Goal: Task Accomplishment & Management: Complete application form

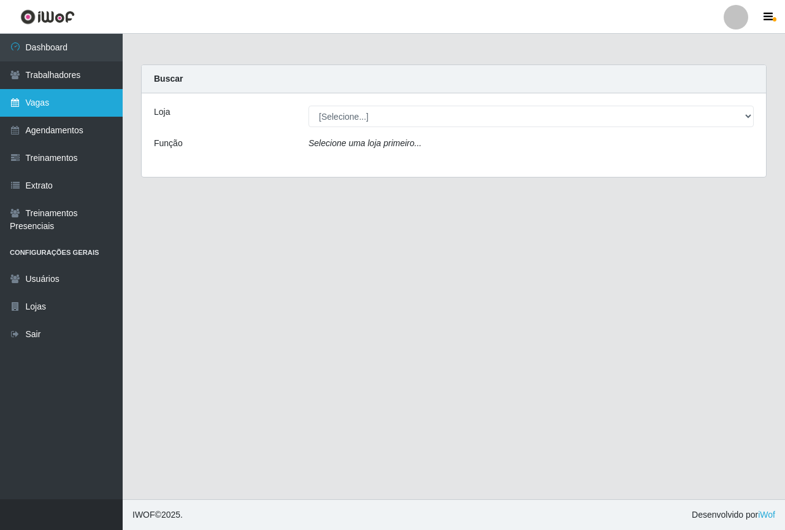
click at [78, 106] on link "Vagas" at bounding box center [61, 103] width 123 height 28
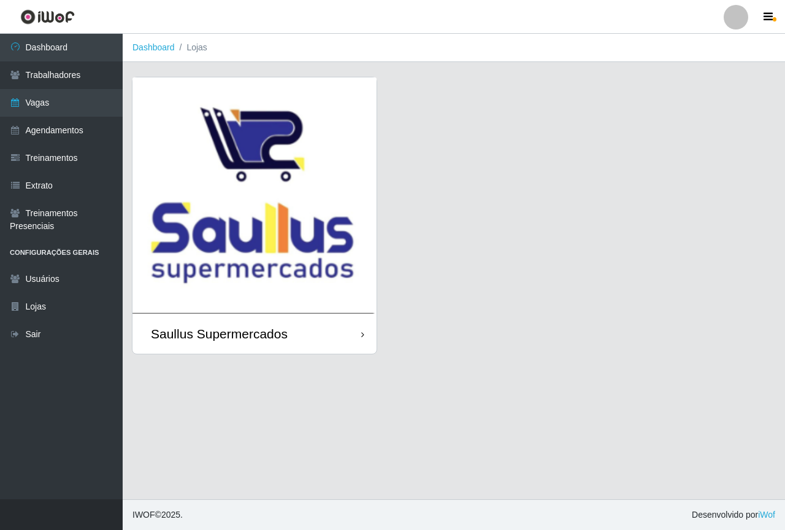
click at [231, 174] on img at bounding box center [255, 195] width 244 height 236
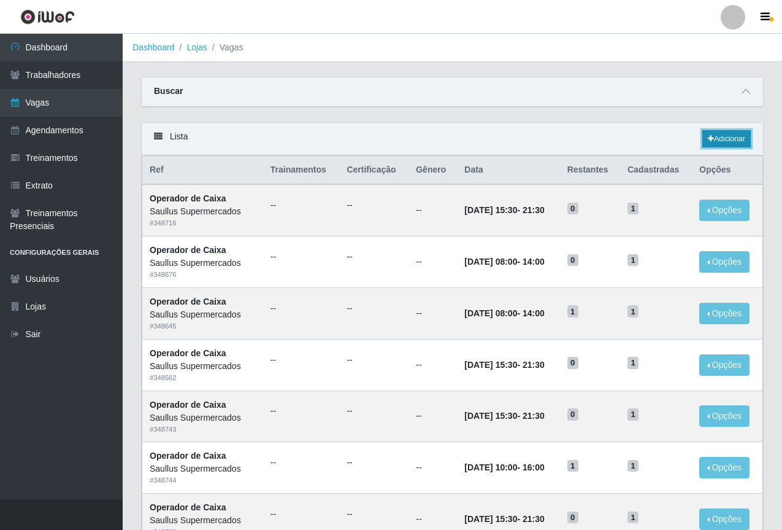
click at [716, 141] on link "Adicionar" at bounding box center [727, 138] width 48 height 17
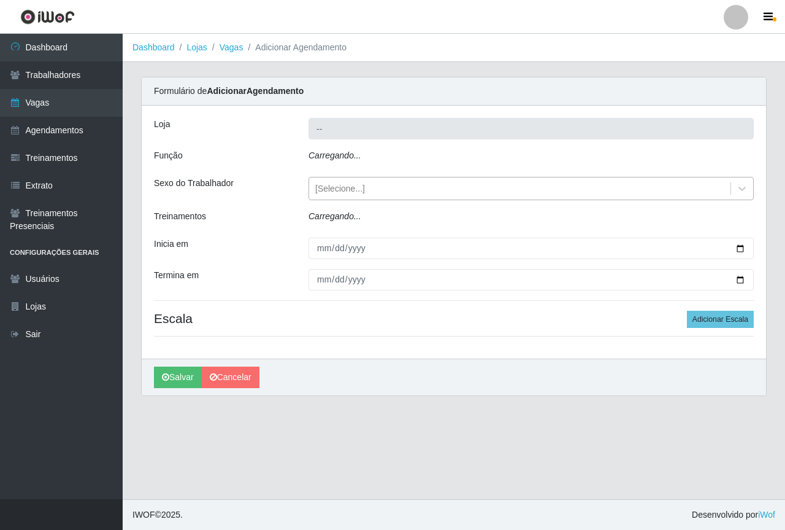
type input "Saullus Supermercados"
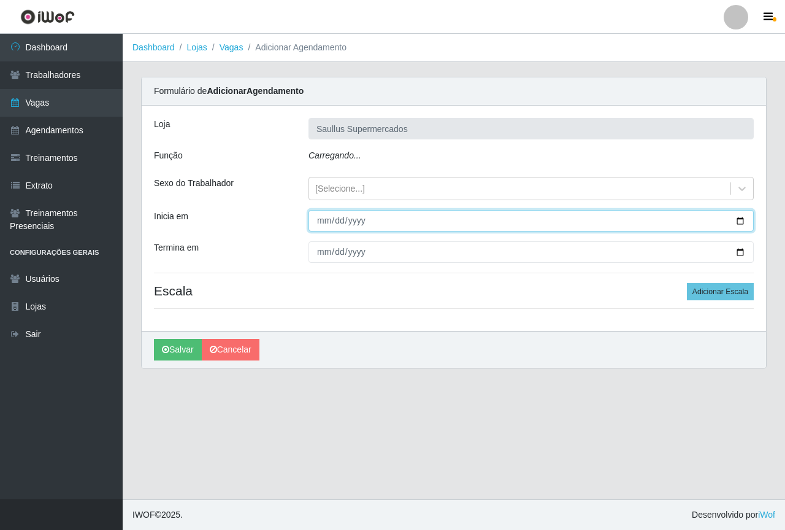
click at [322, 221] on input "Inicia em" at bounding box center [532, 220] width 446 height 21
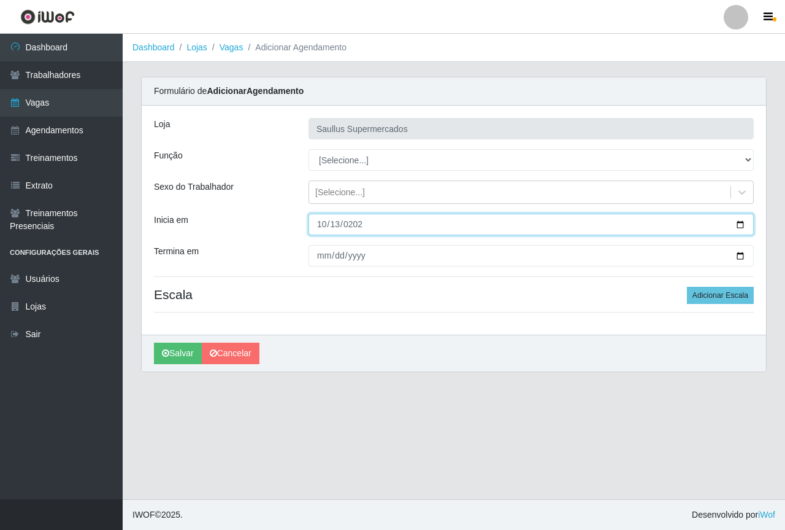
type input "[DATE]"
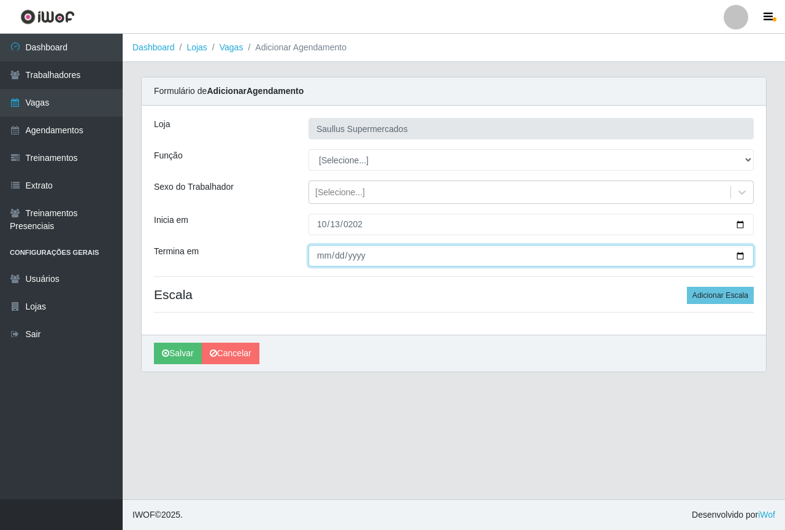
click at [329, 255] on input "Termina em" at bounding box center [532, 255] width 446 height 21
type input "[PHONE_NUMBER]"
type input "[DATE]"
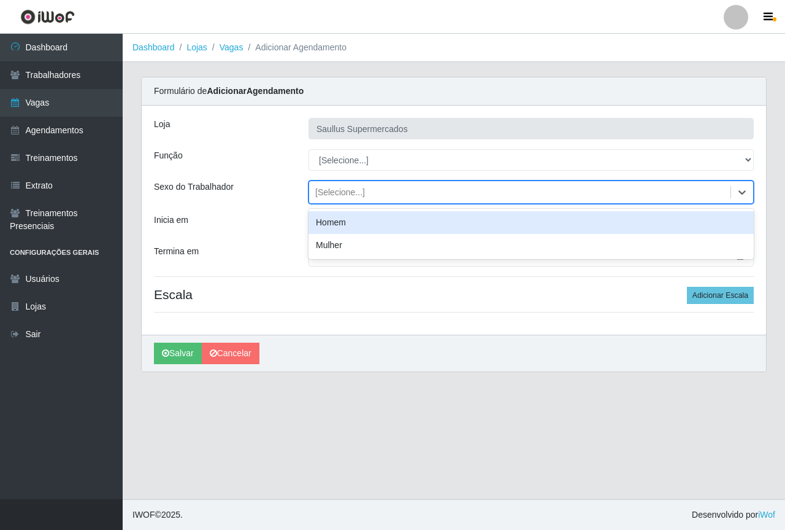
click at [321, 197] on div "[Selecione...]" at bounding box center [340, 192] width 50 height 13
drag, startPoint x: 265, startPoint y: 223, endPoint x: 272, endPoint y: 219, distance: 8.5
click at [269, 223] on div "Inicia em" at bounding box center [222, 224] width 155 height 21
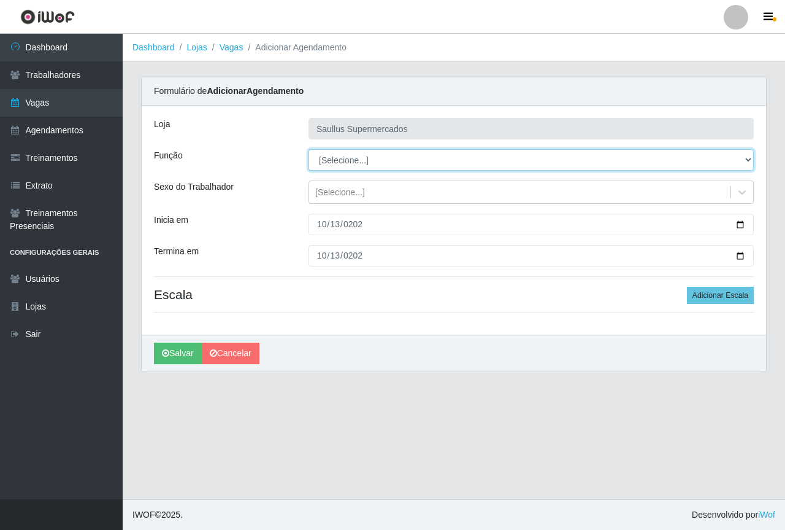
click at [323, 161] on select "[Selecione...] ASG ASG + ASG ++ Balconista de Açougue Balconista de Açougue + B…" at bounding box center [532, 159] width 446 height 21
select select "22"
click at [309, 149] on select "[Selecione...] ASG ASG + ASG ++ Balconista de Açougue Balconista de Açougue + B…" at bounding box center [532, 159] width 446 height 21
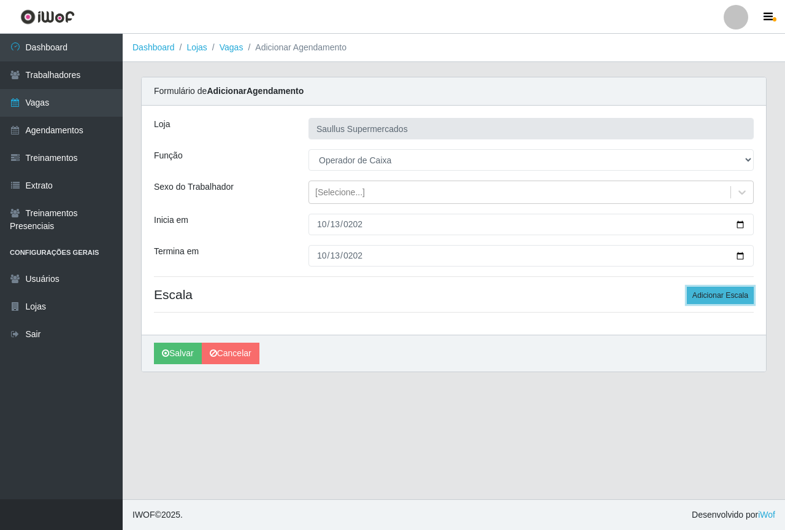
drag, startPoint x: 713, startPoint y: 287, endPoint x: 686, endPoint y: 301, distance: 30.8
click at [714, 289] on button "Adicionar Escala" at bounding box center [720, 295] width 67 height 17
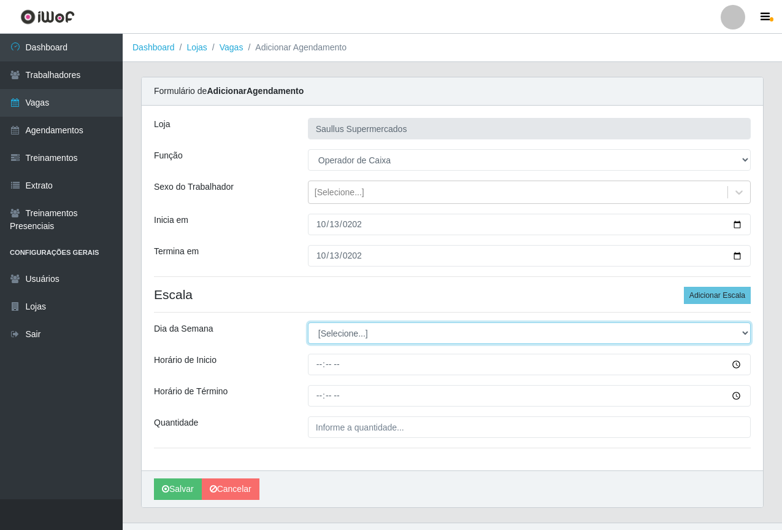
click at [334, 330] on select "[Selecione...] Segunda Terça Quarta Quinta Sexta Sábado Domingo" at bounding box center [529, 332] width 443 height 21
select select "1"
click at [308, 322] on select "[Selecione...] Segunda Terça Quarta Quinta Sexta Sábado Domingo" at bounding box center [529, 332] width 443 height 21
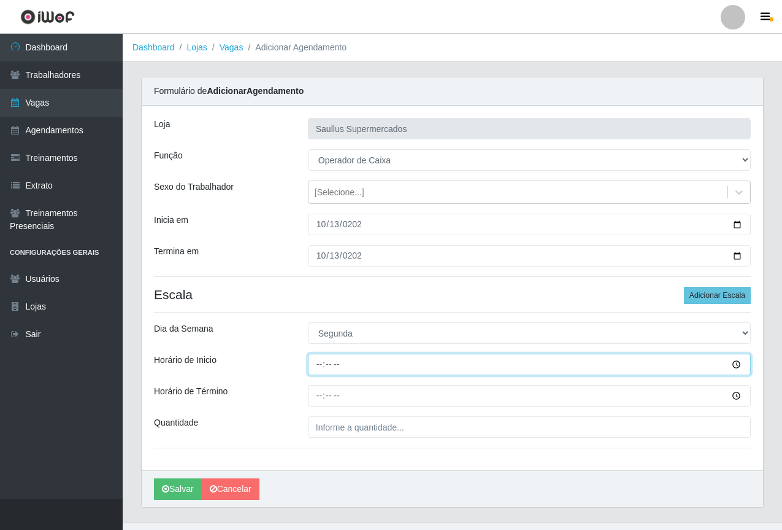
click at [320, 369] on input "Horário de Inicio" at bounding box center [529, 363] width 443 height 21
type input "15:30"
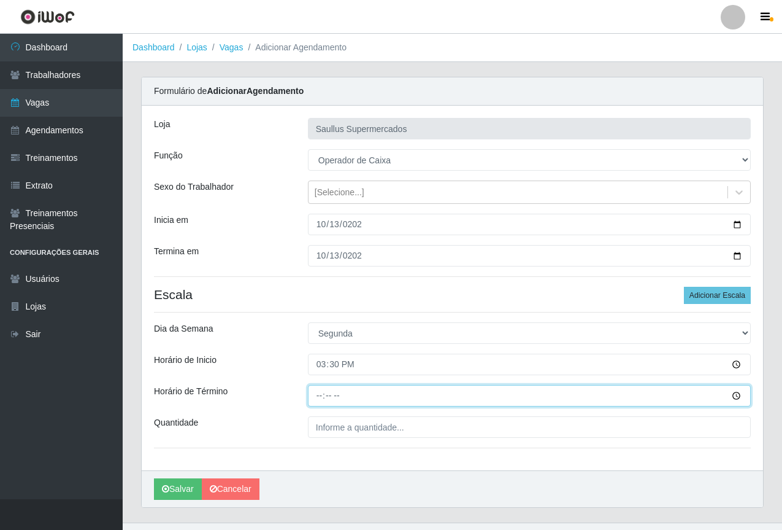
drag, startPoint x: 321, startPoint y: 401, endPoint x: 338, endPoint y: 407, distance: 18.5
click at [326, 404] on input "Horário de Término" at bounding box center [529, 395] width 443 height 21
type input "21:30"
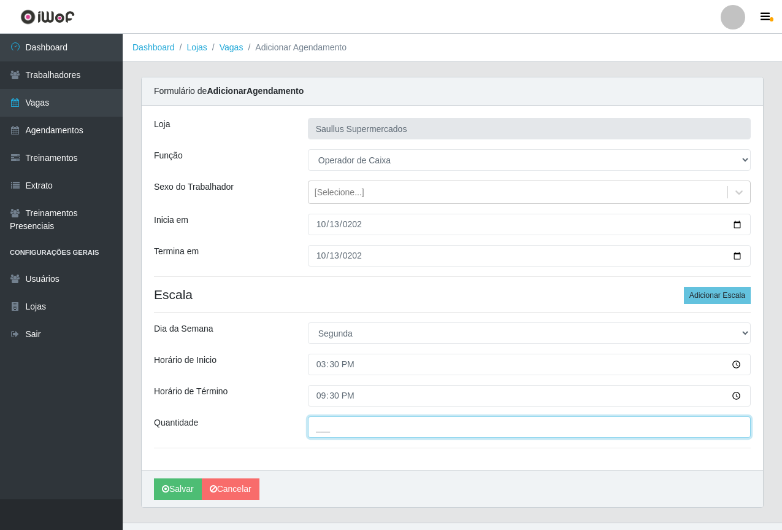
click at [361, 423] on input "___" at bounding box center [529, 426] width 443 height 21
type input "1__"
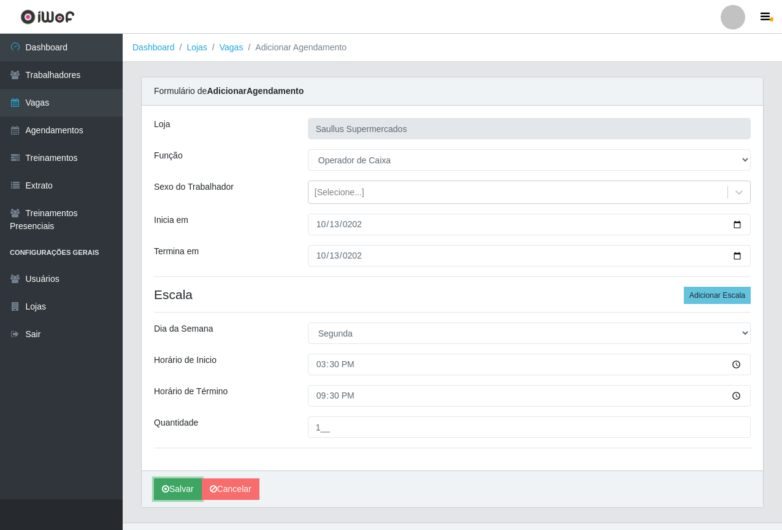
click at [167, 495] on button "Salvar" at bounding box center [178, 488] width 48 height 21
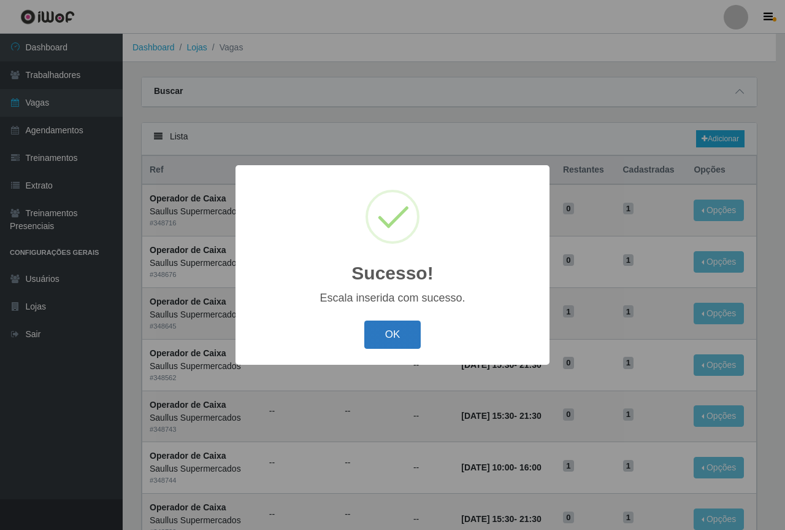
click at [400, 336] on button "OK" at bounding box center [393, 334] width 57 height 29
